Goal: Information Seeking & Learning: Learn about a topic

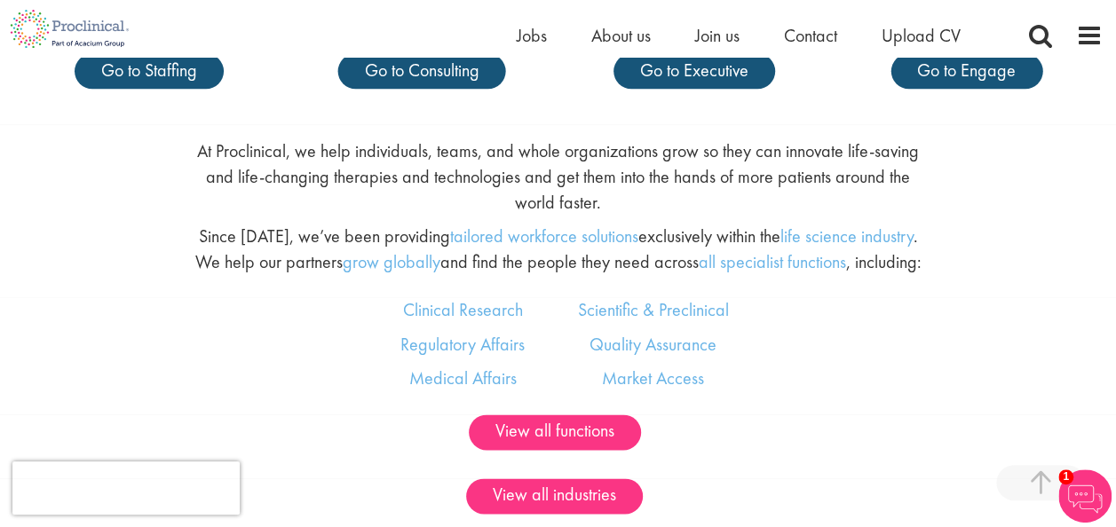
scroll to position [976, 0]
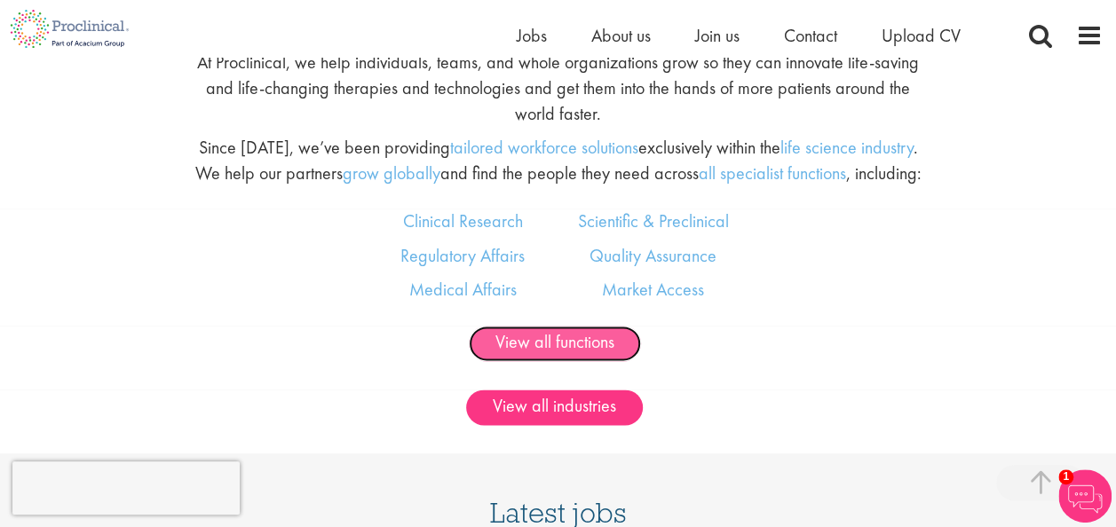
click at [573, 361] on link "View all functions" at bounding box center [555, 344] width 172 height 36
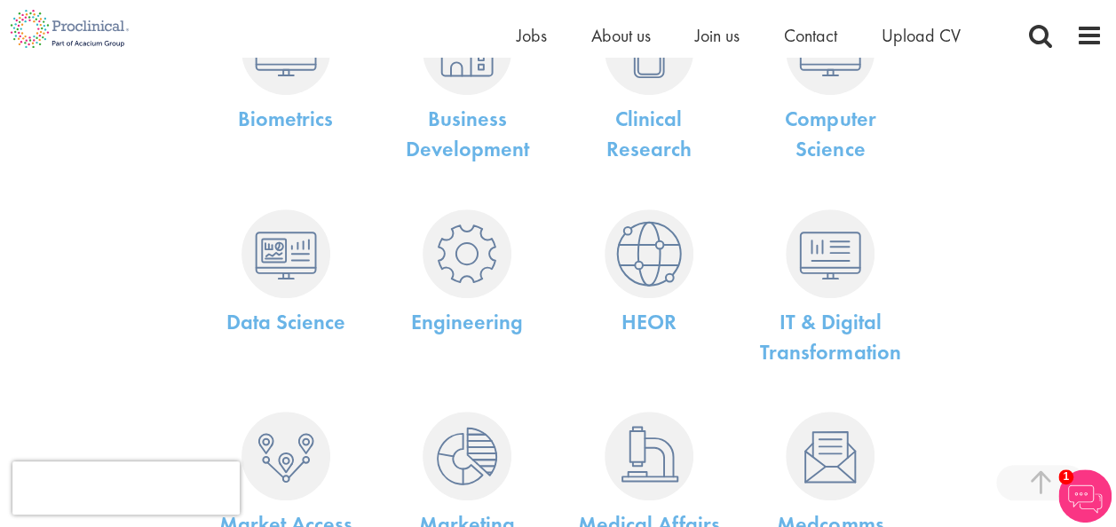
scroll to position [355, 0]
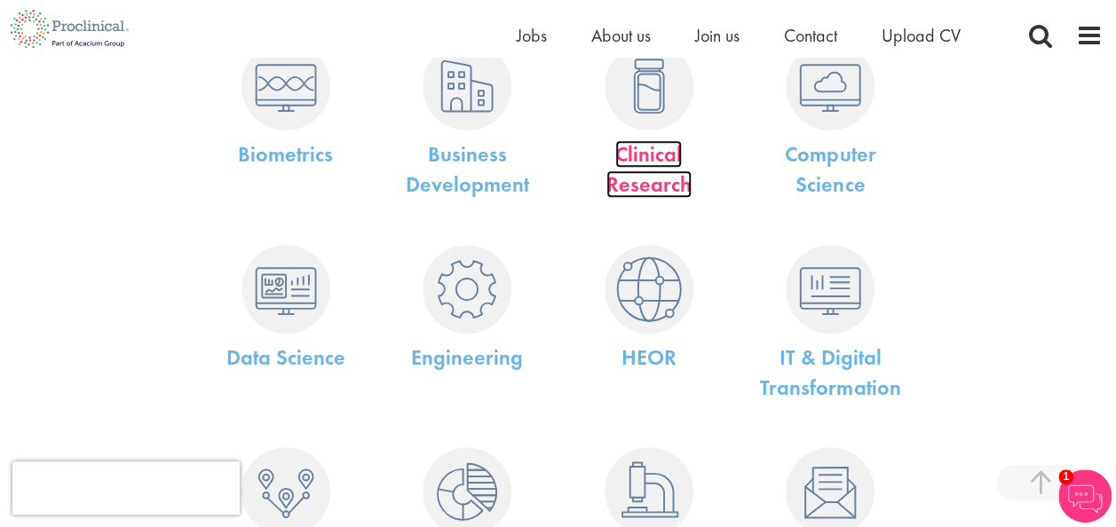
click at [668, 162] on link "Clinical Research" at bounding box center [648, 169] width 85 height 58
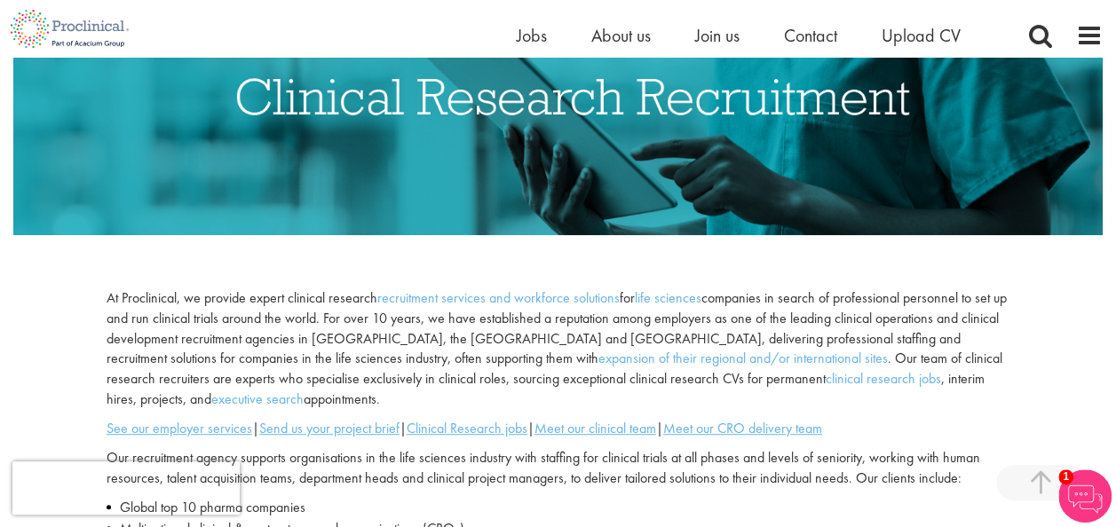
scroll to position [178, 0]
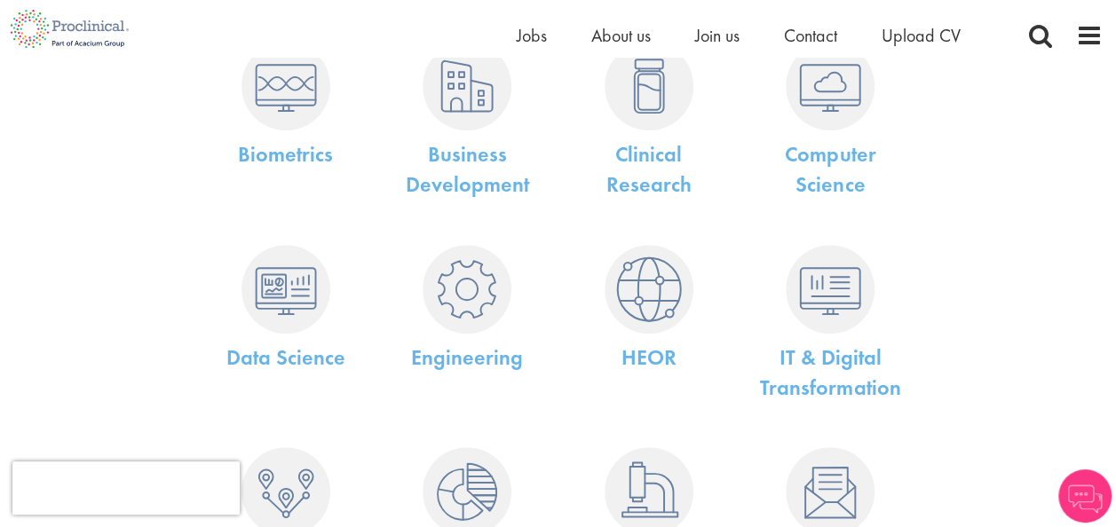
click at [548, 23] on ul "Home Jobs About us Join us Contact Upload CV" at bounding box center [761, 35] width 488 height 27
click at [533, 32] on span "Jobs" at bounding box center [532, 35] width 30 height 23
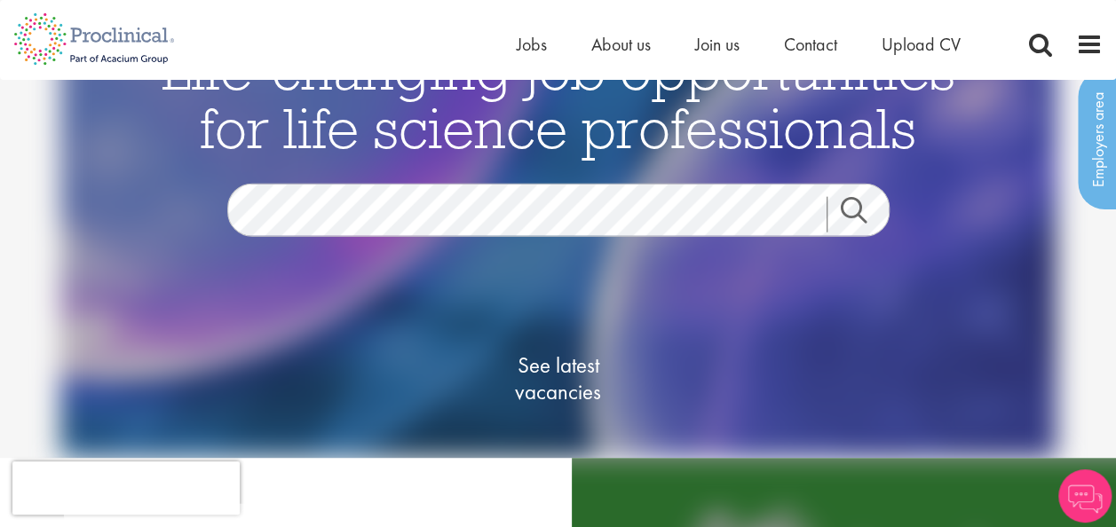
scroll to position [89, 0]
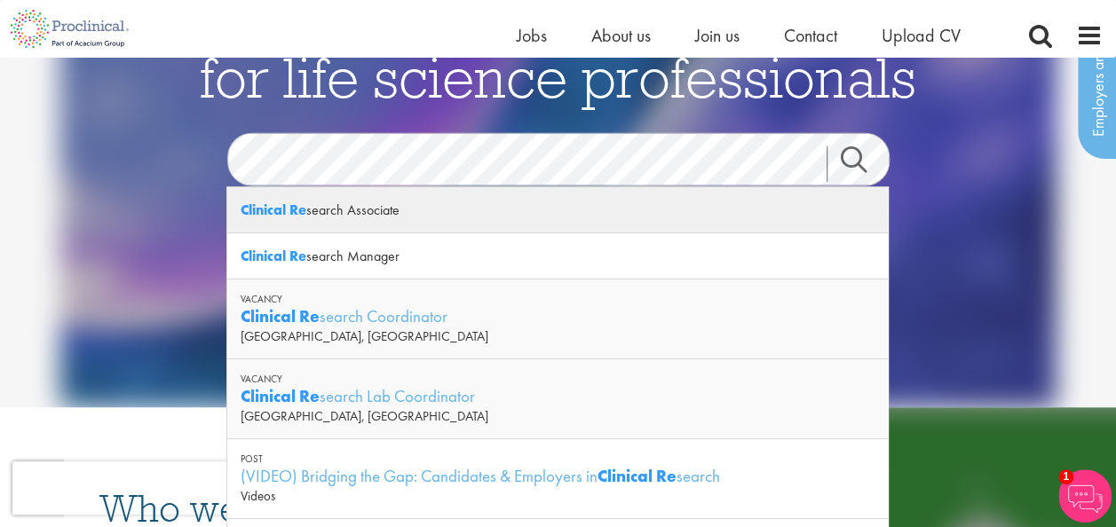
click at [366, 216] on div "Clinical Re search Associate" at bounding box center [557, 210] width 660 height 46
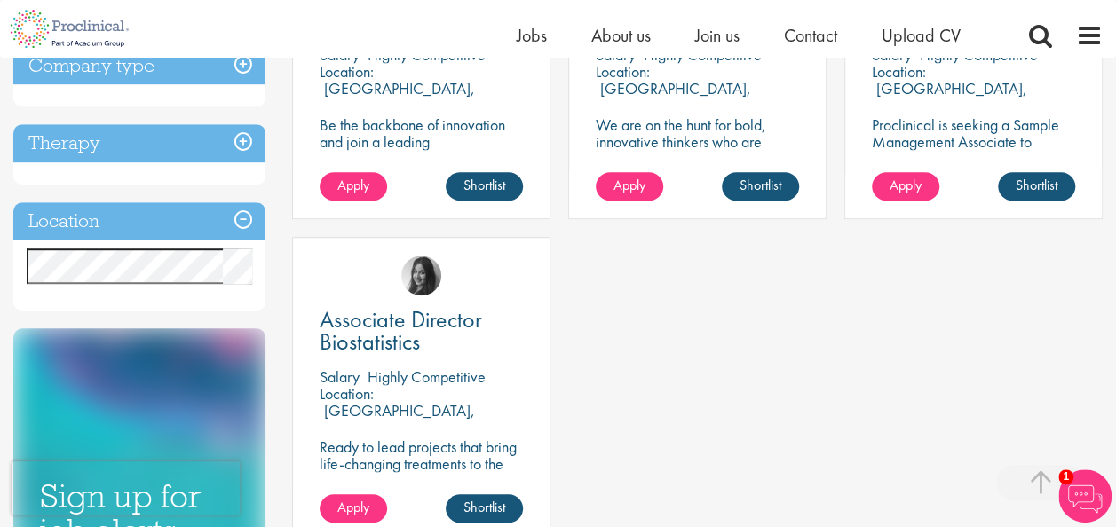
scroll to position [444, 0]
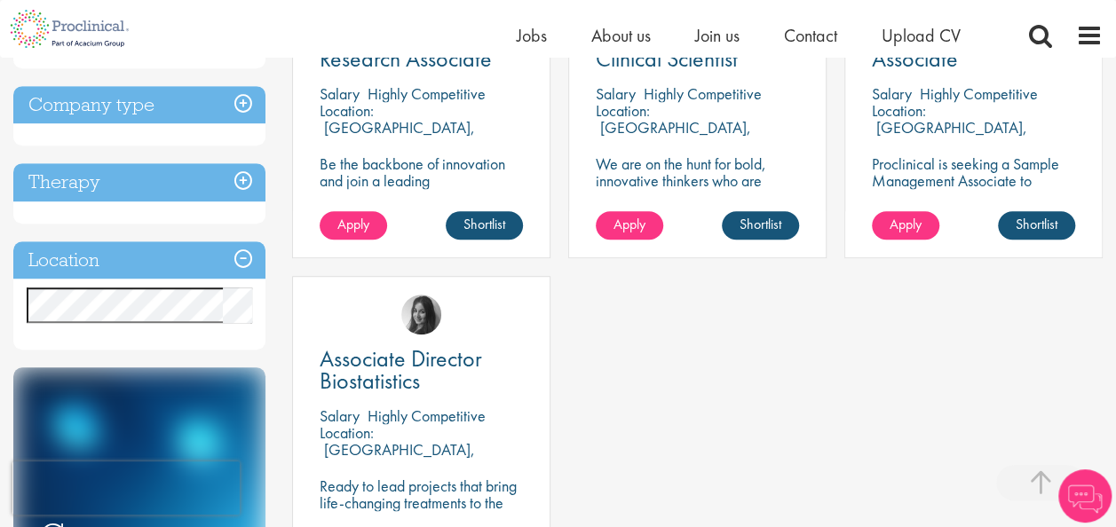
scroll to position [444, 0]
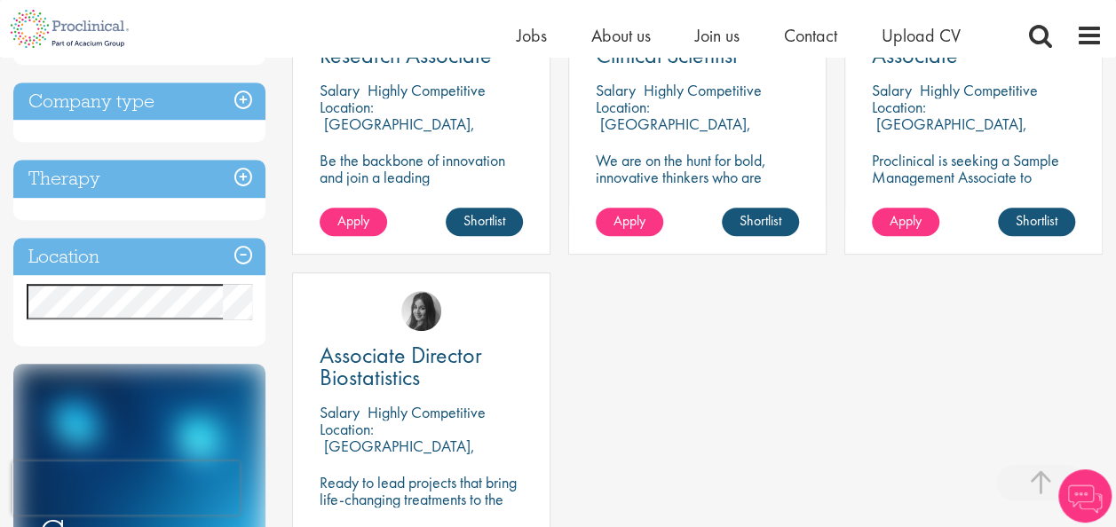
click at [121, 265] on h3 "Location" at bounding box center [139, 257] width 252 height 38
click at [241, 105] on h3 "Company type" at bounding box center [139, 102] width 252 height 38
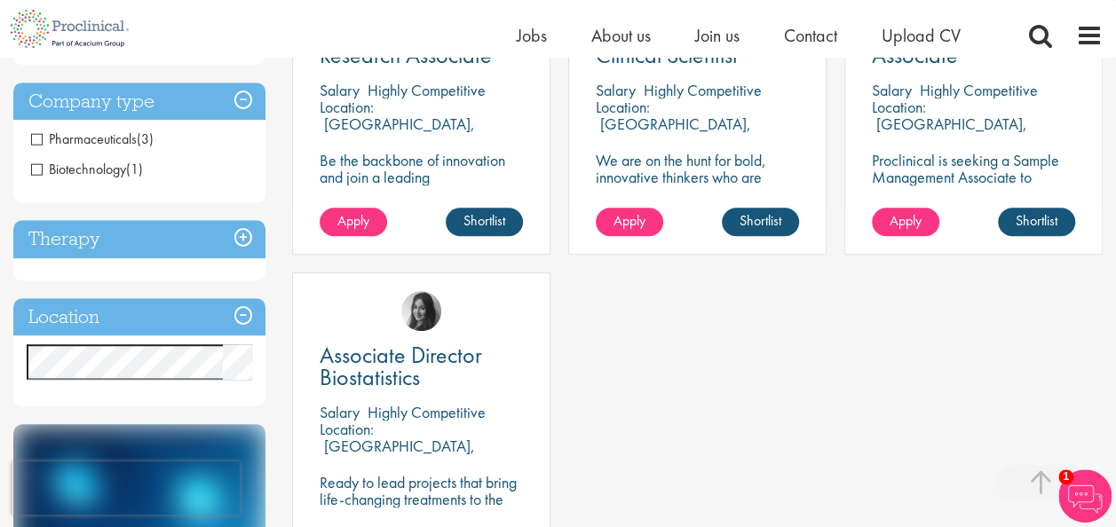
click at [31, 140] on span "Pharmaceuticals" at bounding box center [84, 139] width 106 height 19
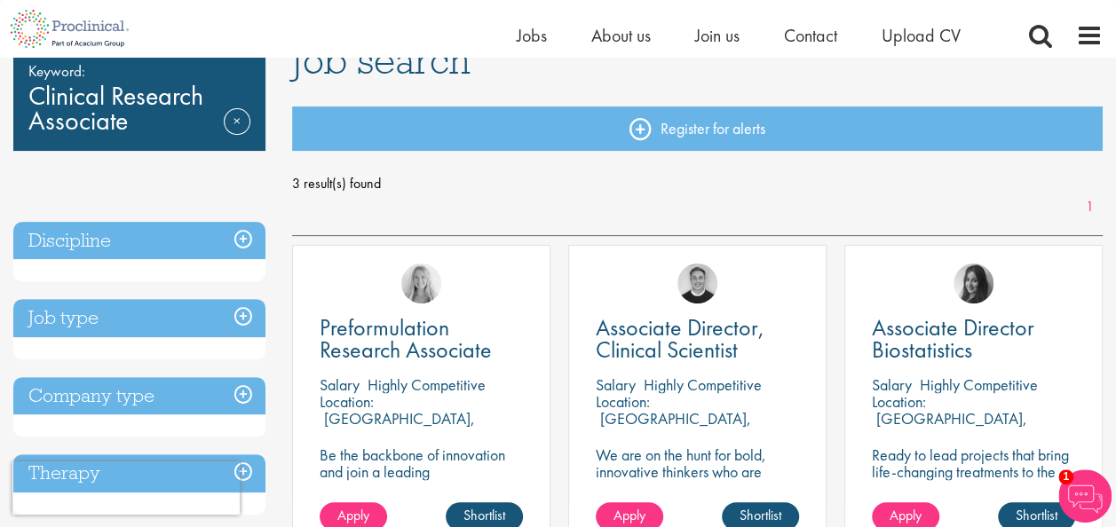
scroll to position [178, 0]
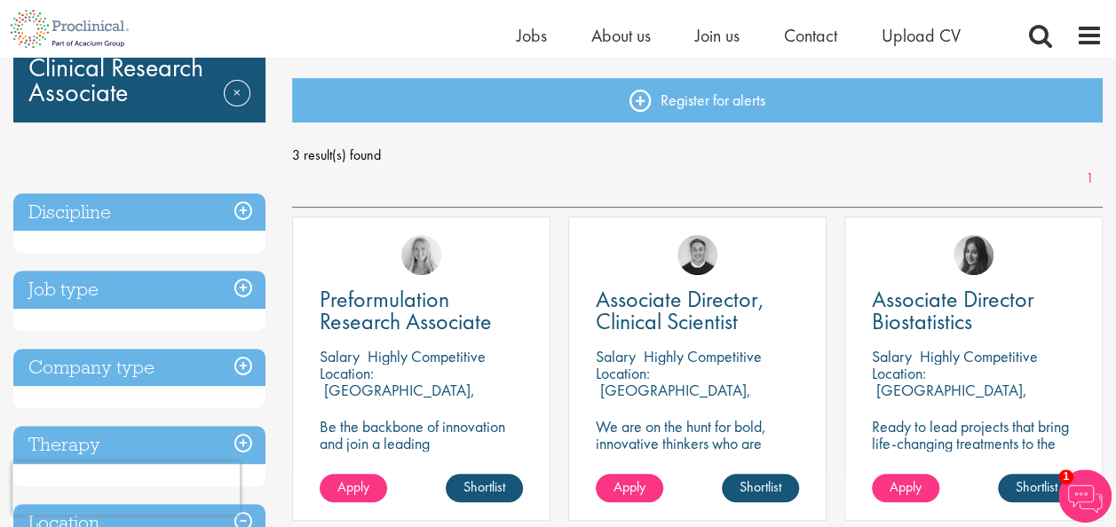
click at [233, 279] on h3 "Job type" at bounding box center [139, 290] width 252 height 38
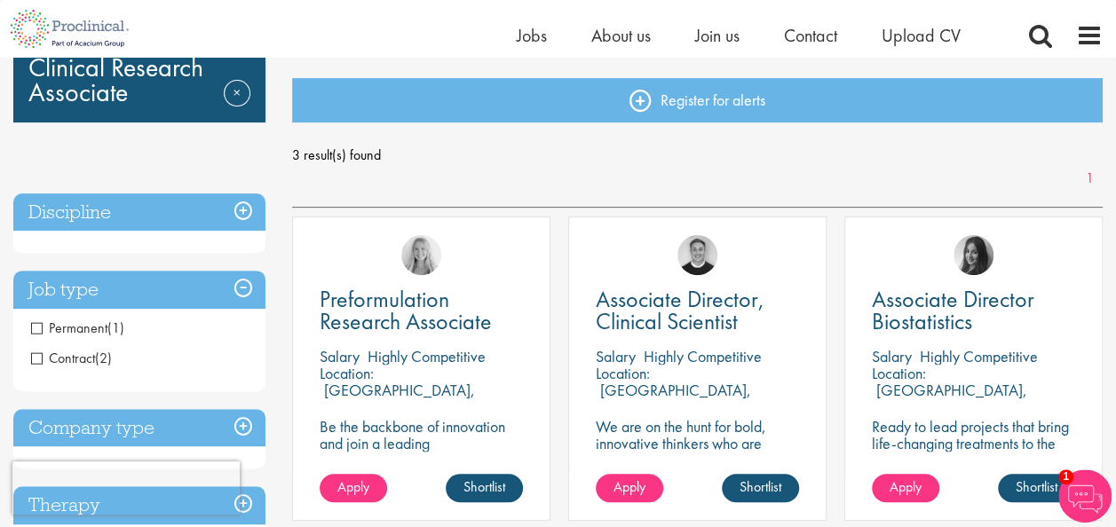
click at [34, 359] on span "Contract" at bounding box center [63, 358] width 64 height 19
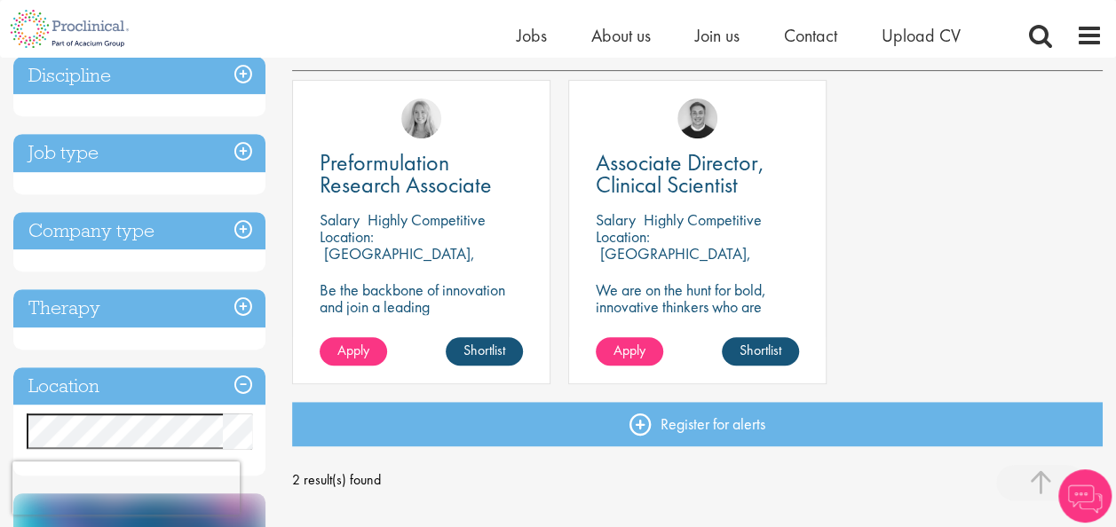
scroll to position [355, 0]
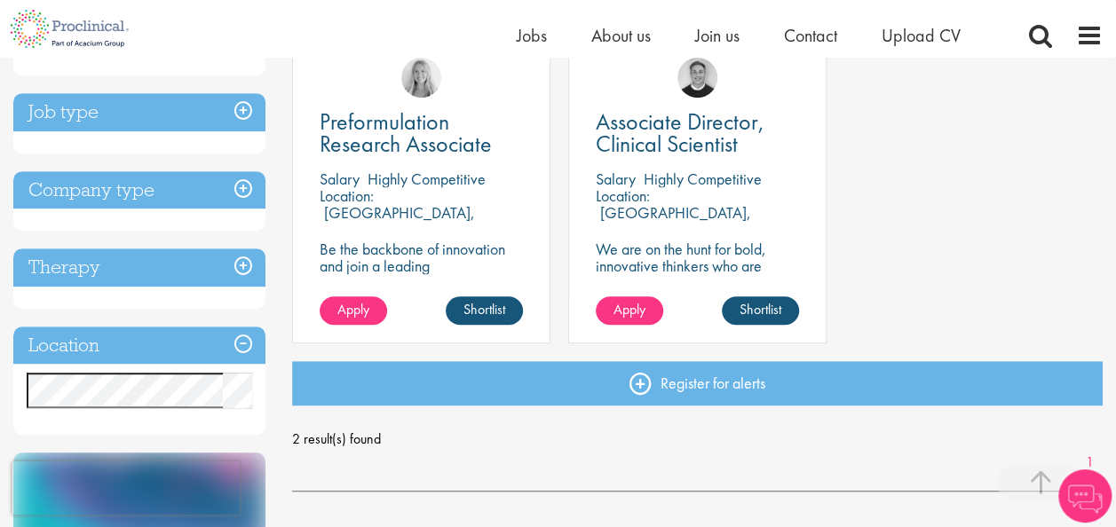
click at [197, 270] on h3 "Therapy" at bounding box center [139, 268] width 252 height 38
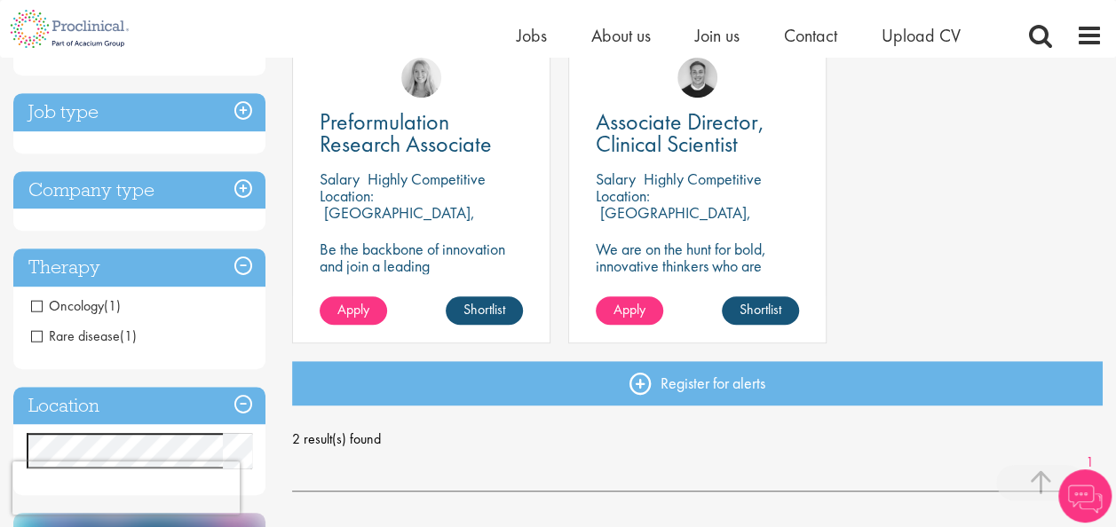
click at [36, 308] on span "Oncology" at bounding box center [67, 305] width 73 height 19
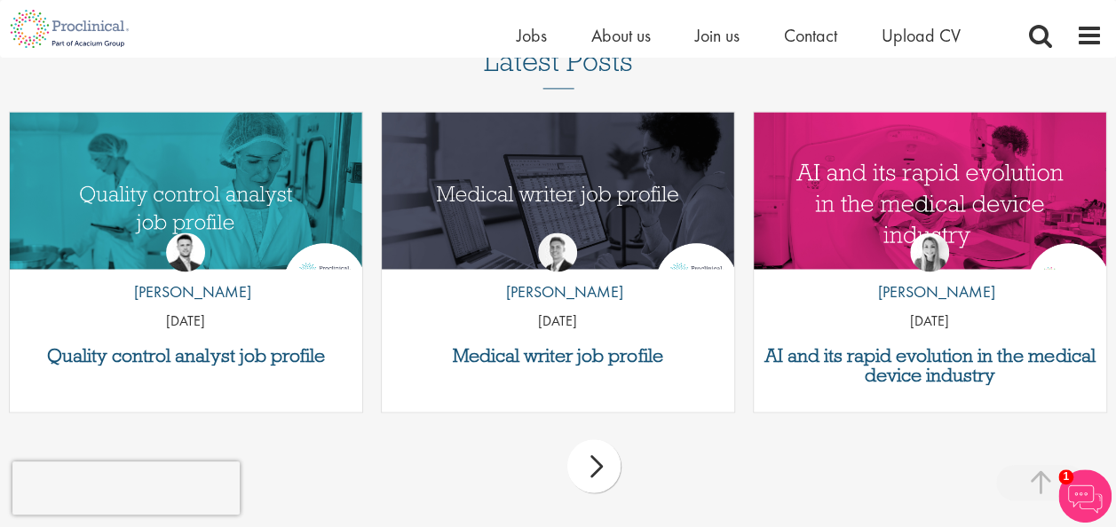
scroll to position [1243, 0]
